Goal: Find specific page/section: Find specific page/section

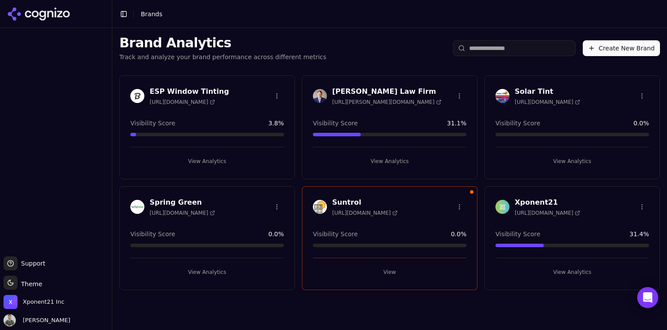
drag, startPoint x: 69, startPoint y: 128, endPoint x: 79, endPoint y: 121, distance: 11.6
click at [69, 128] on div at bounding box center [56, 142] width 112 height 221
click at [210, 271] on button "View Analytics" at bounding box center [207, 272] width 154 height 14
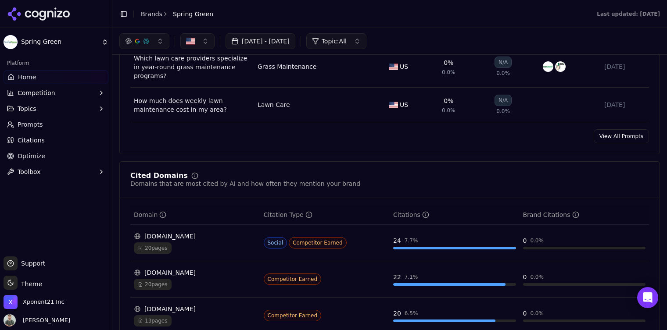
scroll to position [678, 0]
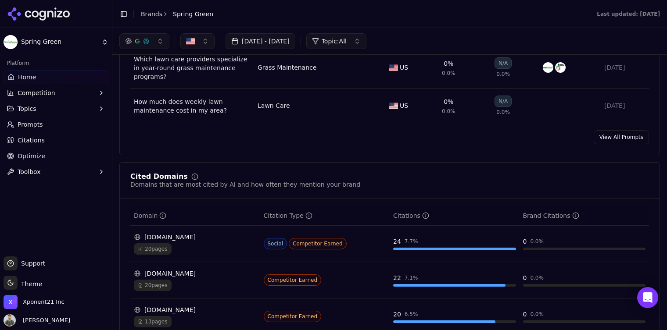
click at [627, 141] on link "View All Prompts" at bounding box center [620, 137] width 55 height 14
